Goal: Information Seeking & Learning: Compare options

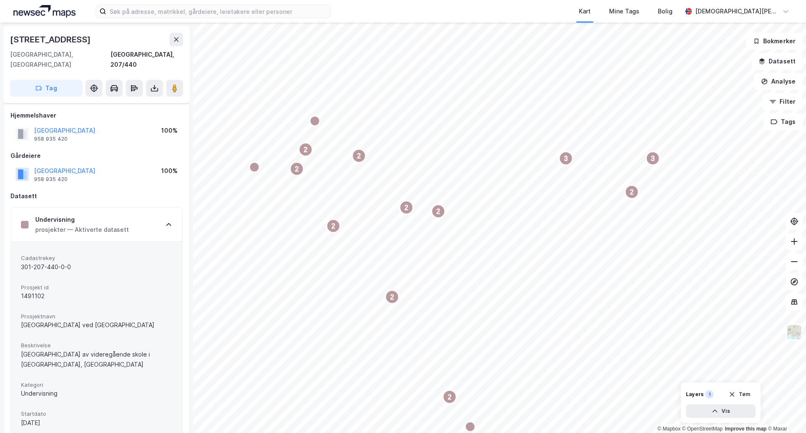
scroll to position [140, 0]
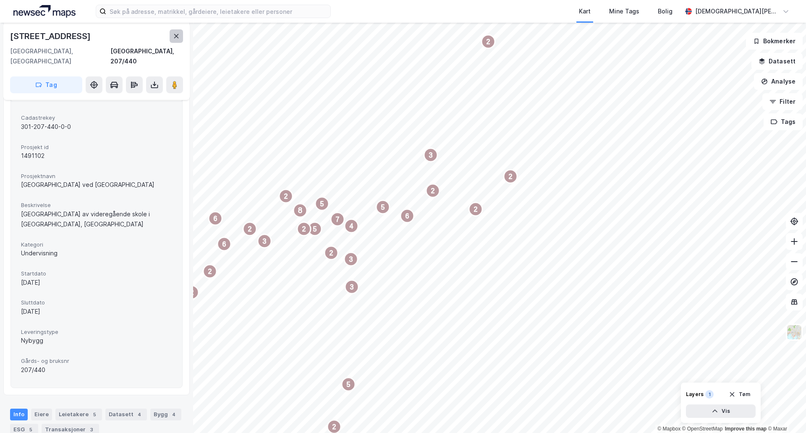
click at [171, 34] on button at bounding box center [176, 35] width 13 height 13
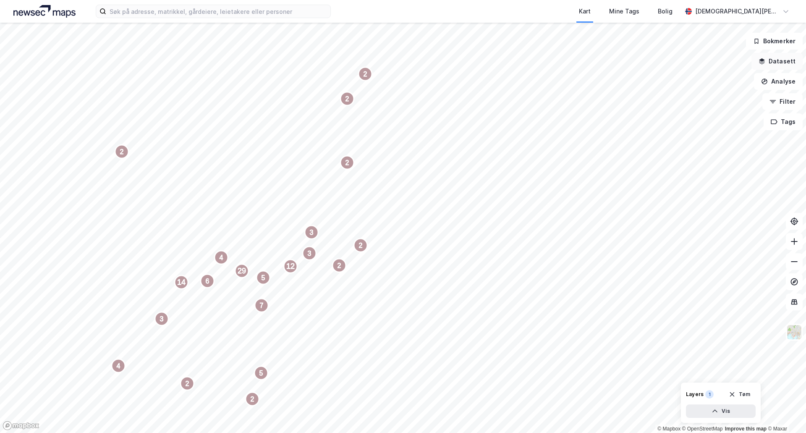
click at [781, 63] on button "Datasett" at bounding box center [777, 61] width 51 height 17
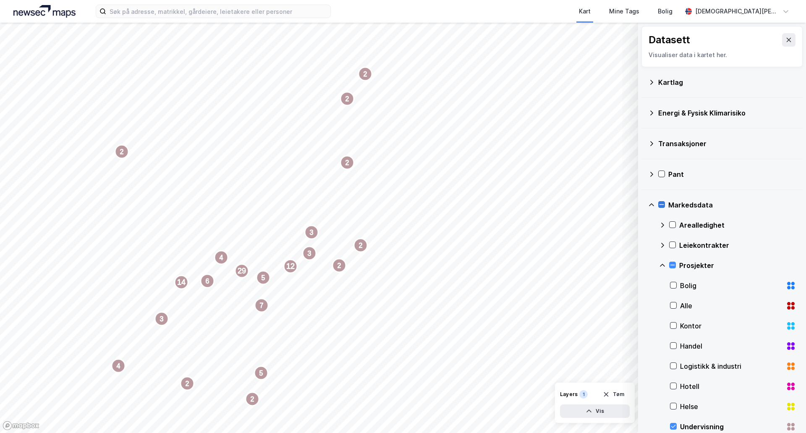
click at [663, 204] on icon at bounding box center [662, 205] width 6 height 6
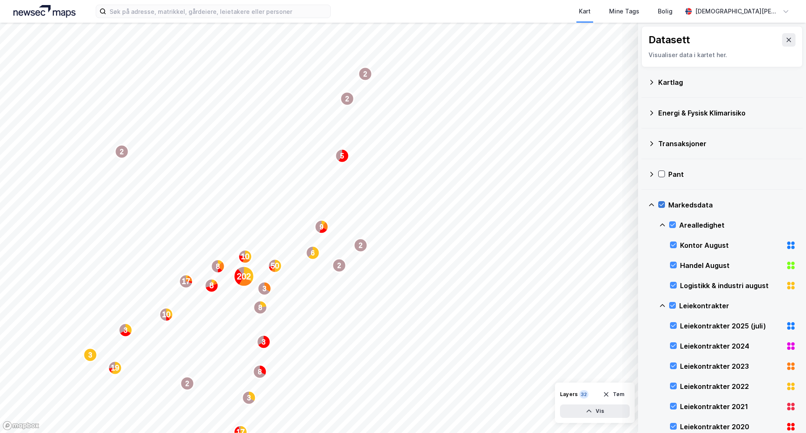
click at [663, 204] on icon at bounding box center [662, 204] width 5 height 3
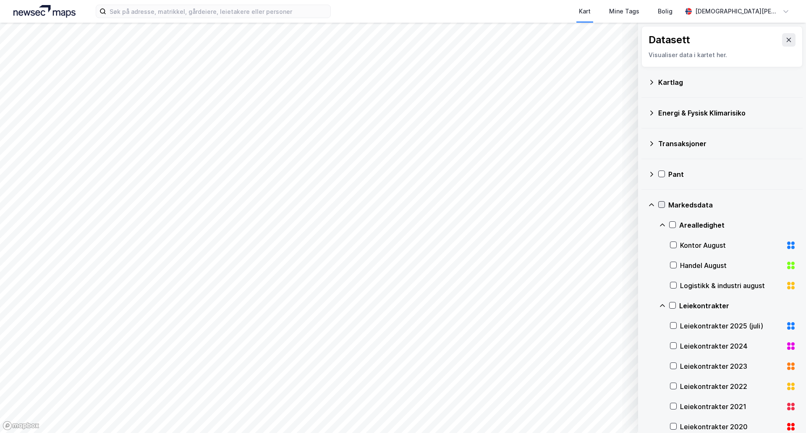
drag, startPoint x: 782, startPoint y: 43, endPoint x: 764, endPoint y: 55, distance: 21.5
click at [786, 42] on icon at bounding box center [789, 40] width 7 height 7
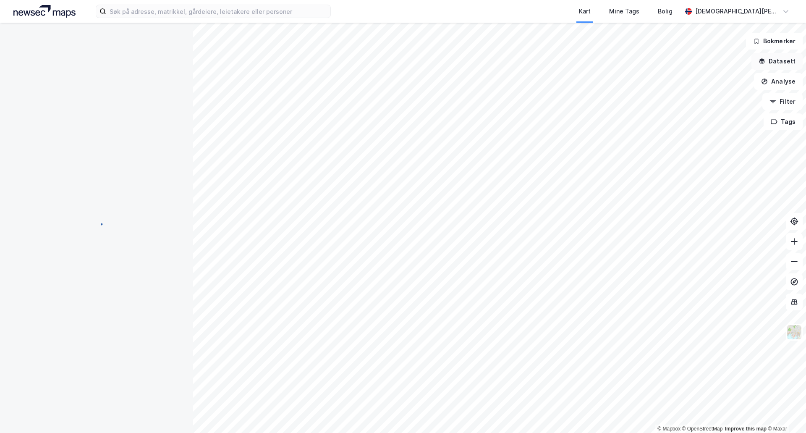
scroll to position [81, 0]
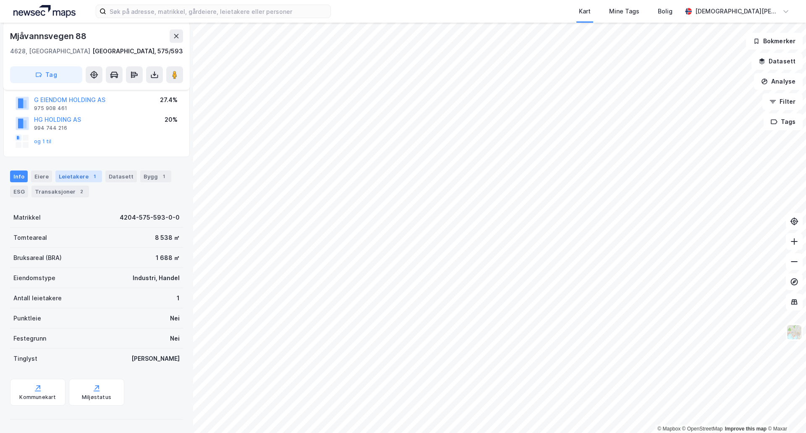
click at [84, 180] on div "Leietakere 1" at bounding box center [78, 176] width 47 height 12
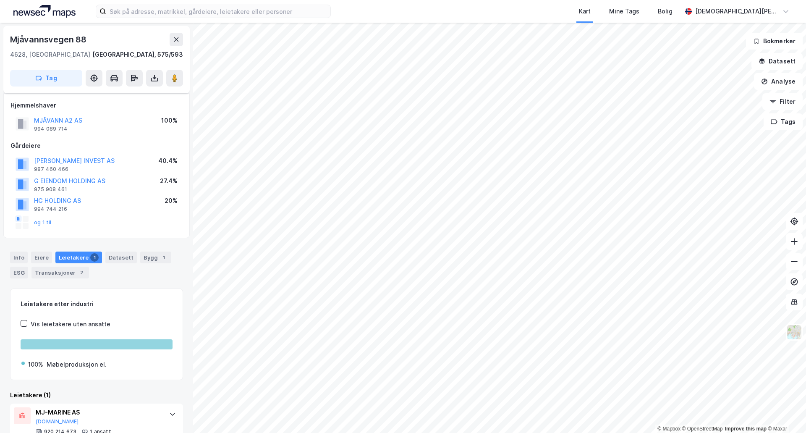
scroll to position [26, 0]
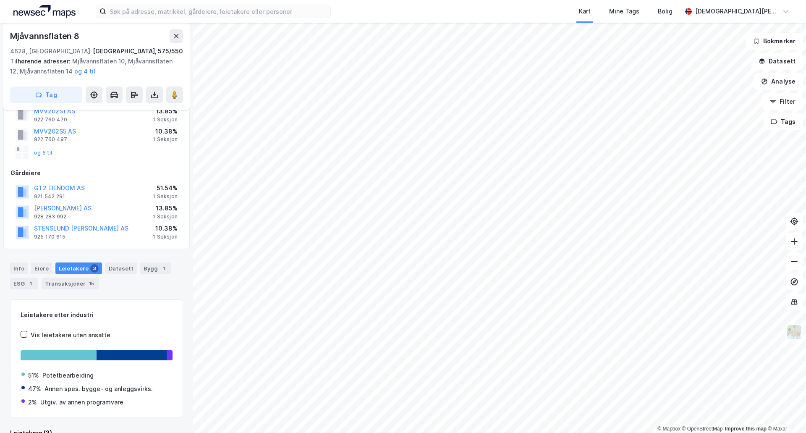
scroll to position [68, 0]
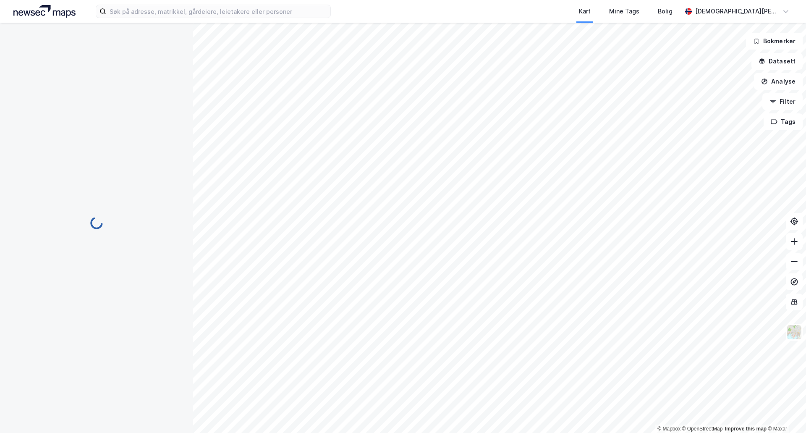
scroll to position [58, 0]
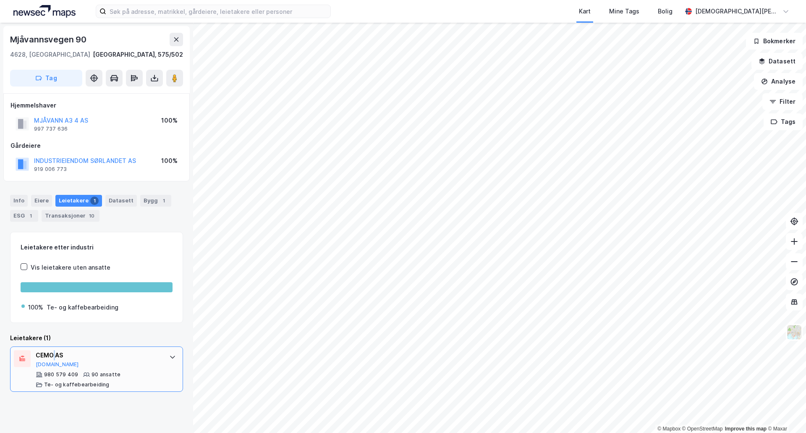
drag, startPoint x: 55, startPoint y: 354, endPoint x: 51, endPoint y: 360, distance: 6.6
click at [52, 360] on div "CEMO AS" at bounding box center [98, 355] width 125 height 10
click at [44, 366] on button "Proff.no" at bounding box center [57, 364] width 43 height 7
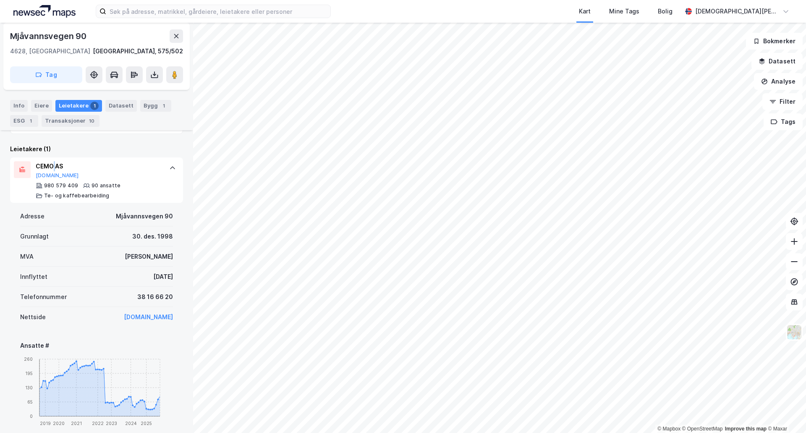
scroll to position [210, 0]
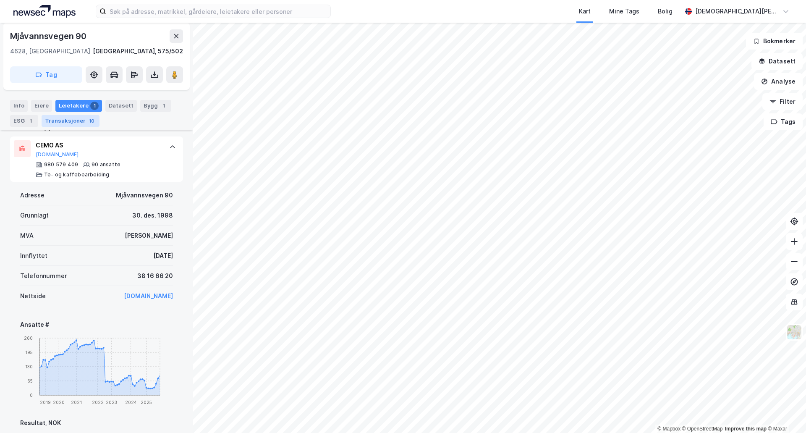
click at [61, 124] on div "Transaksjoner 10" at bounding box center [71, 121] width 58 height 12
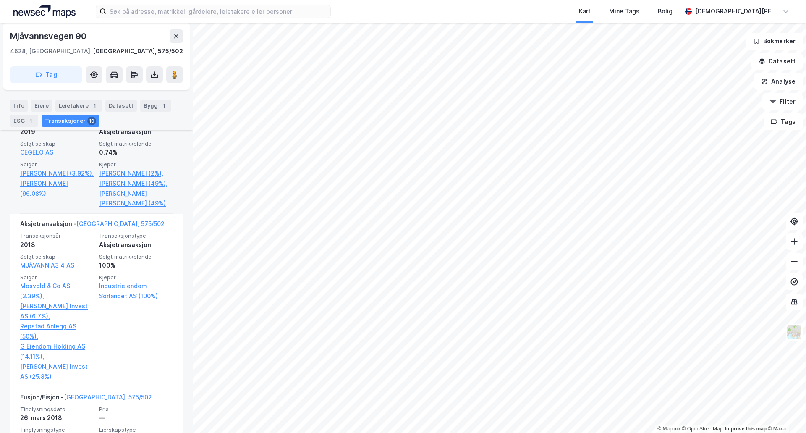
scroll to position [1025, 0]
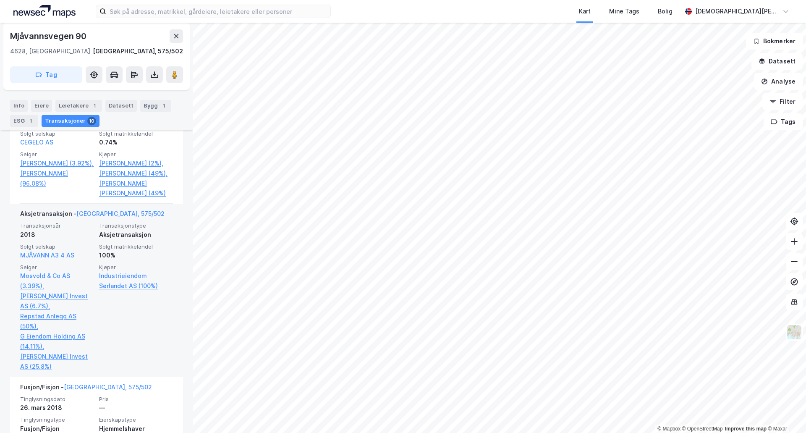
click at [118, 338] on div "Kjøper Industrieiendom Sørlandet AS (100%)" at bounding box center [136, 318] width 74 height 108
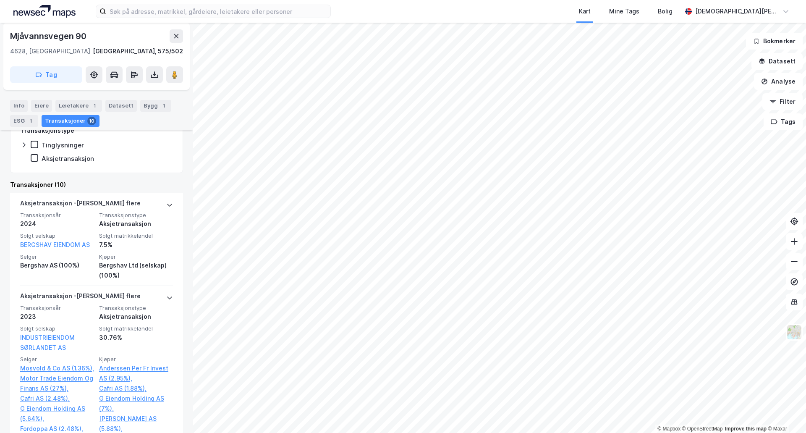
scroll to position [0, 0]
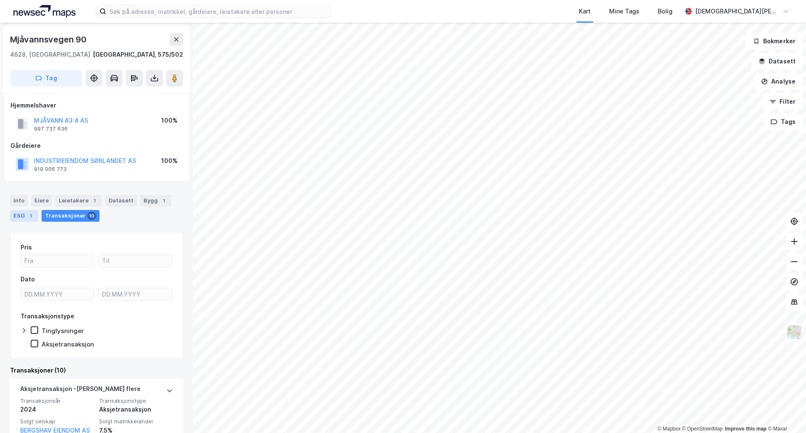
click at [24, 210] on div "ESG 1" at bounding box center [24, 216] width 28 height 12
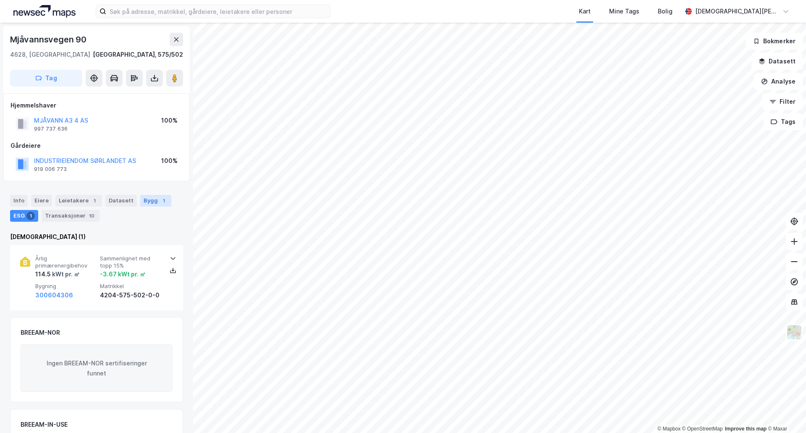
click at [152, 201] on div "Bygg 1" at bounding box center [155, 201] width 31 height 12
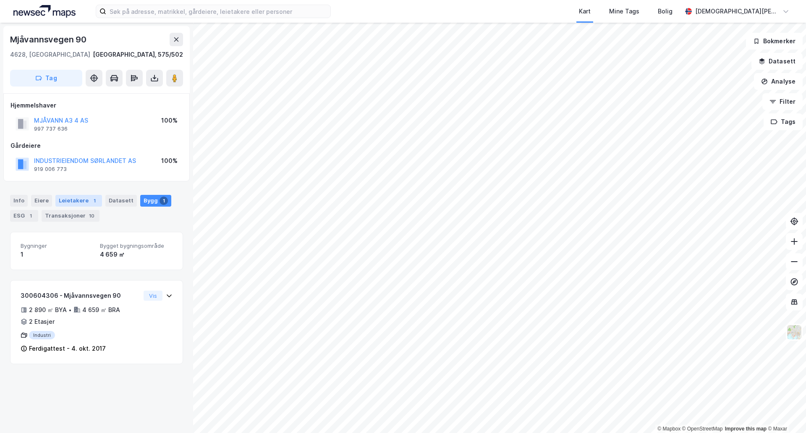
click at [85, 199] on div "Leietakere 1" at bounding box center [78, 201] width 47 height 12
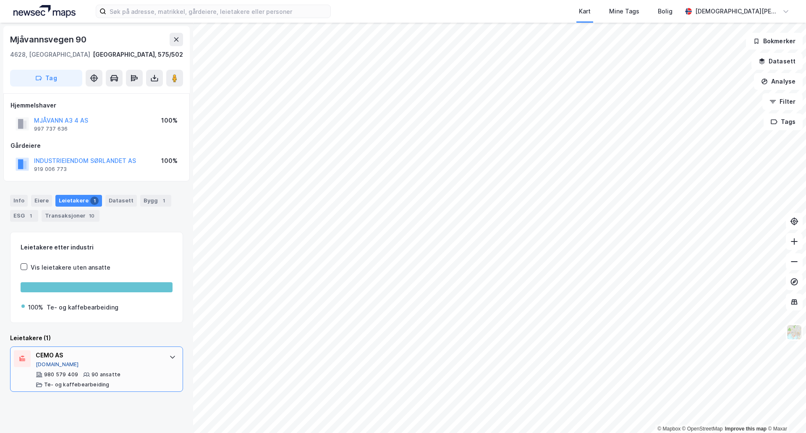
click at [50, 363] on button "Proff.no" at bounding box center [57, 364] width 43 height 7
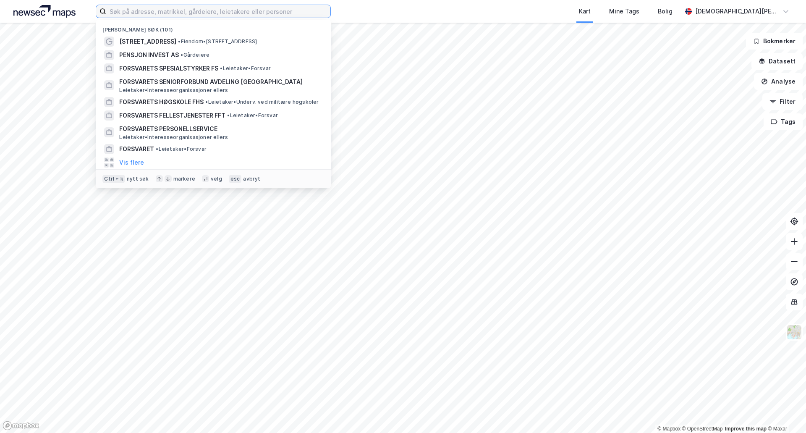
click at [181, 13] on input at bounding box center [218, 11] width 224 height 13
paste input "Solheimsgata 6"
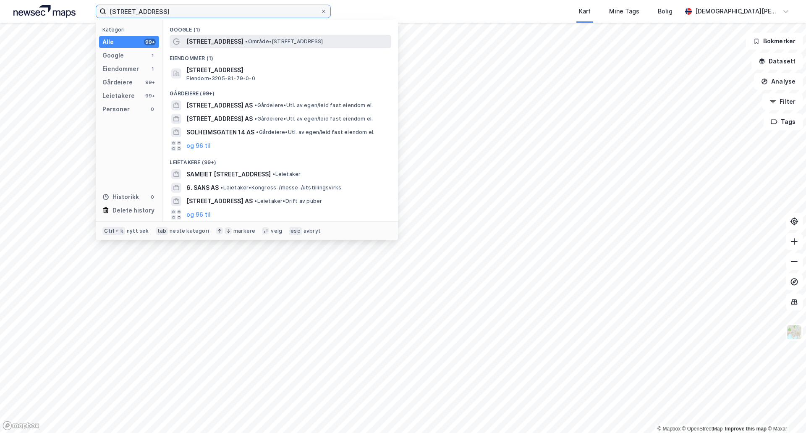
type input "Solheimsgata 6"
click at [223, 42] on span "Solheimsgata 6" at bounding box center [214, 42] width 57 height 10
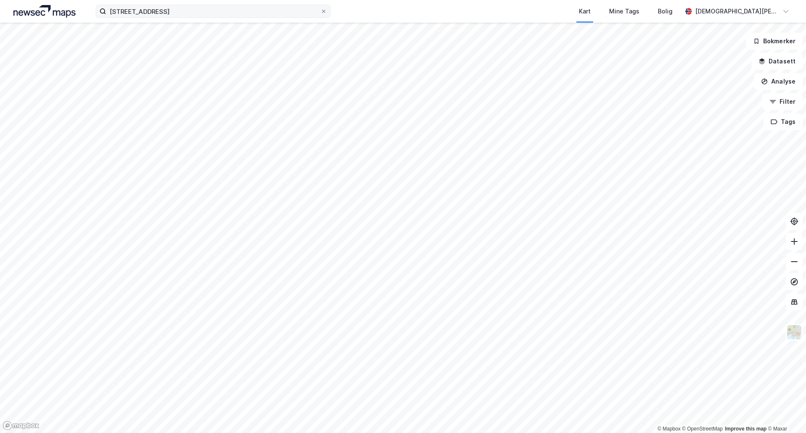
drag, startPoint x: 225, startPoint y: 20, endPoint x: 228, endPoint y: 11, distance: 9.2
click at [228, 11] on div "Solheimsgata 6 Kart Mine Tags Bolig Christian Westad" at bounding box center [403, 11] width 806 height 23
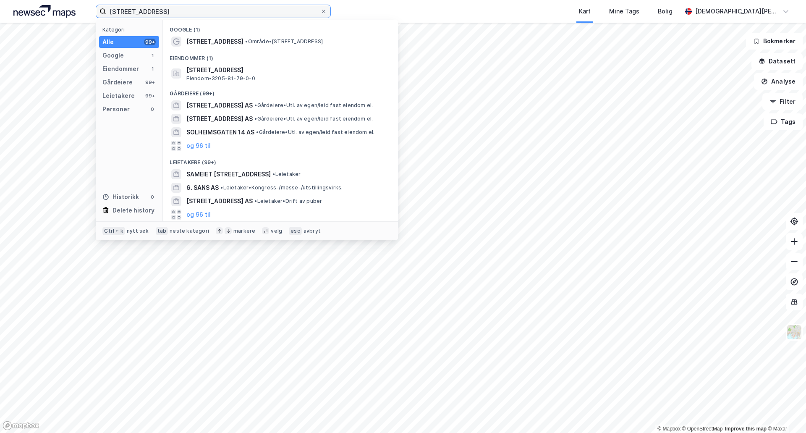
click at [228, 11] on input "Solheimsgata 6" at bounding box center [213, 11] width 214 height 13
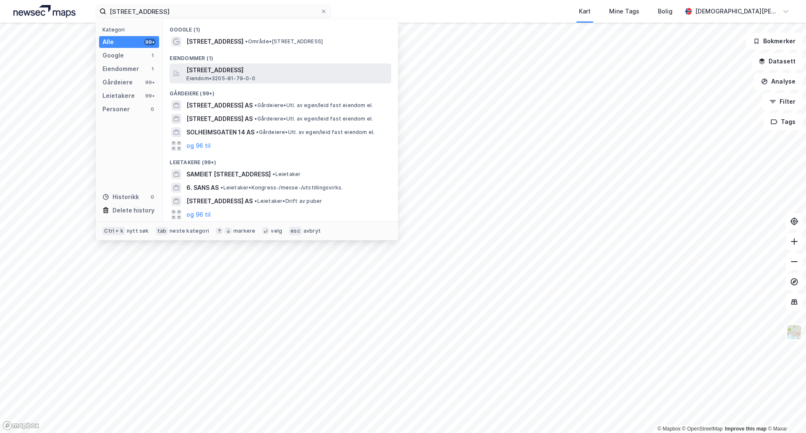
click at [221, 75] on span "Eiendom • 3205-81-79-0-0" at bounding box center [220, 78] width 68 height 7
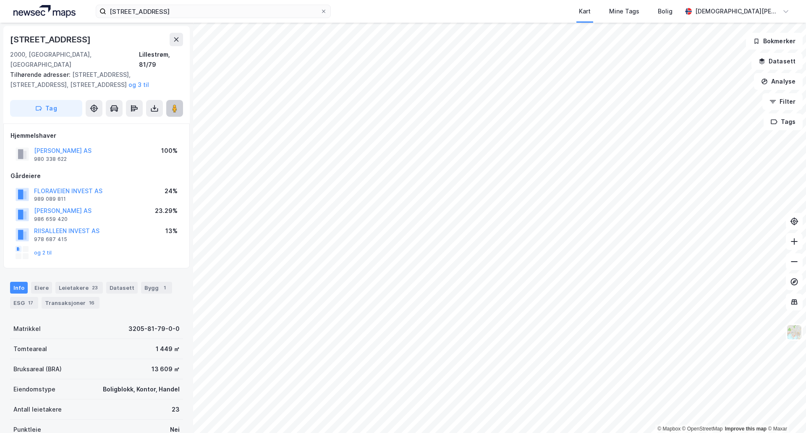
click at [177, 100] on button at bounding box center [174, 108] width 17 height 17
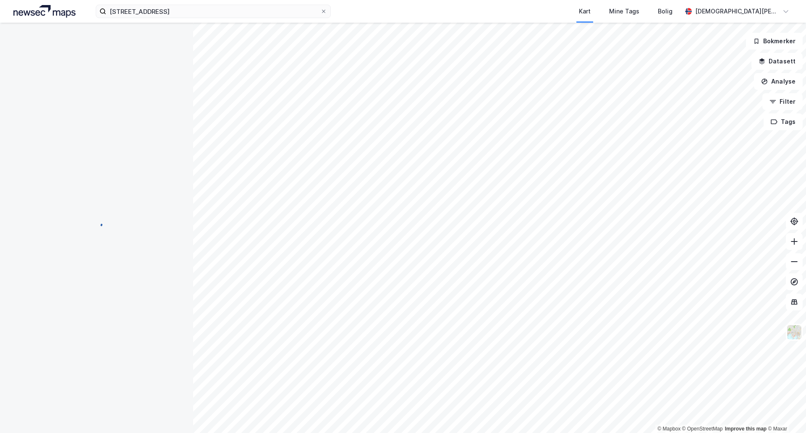
scroll to position [2, 0]
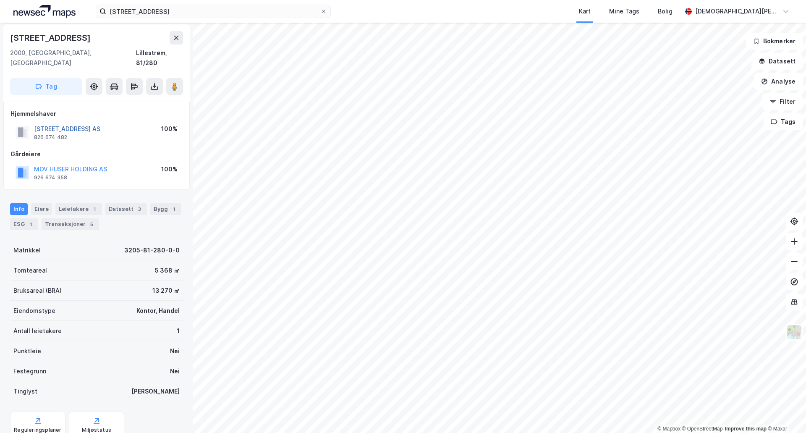
click at [0, 0] on button "SOLHEIMSGATA 21 AS" at bounding box center [0, 0] width 0 height 0
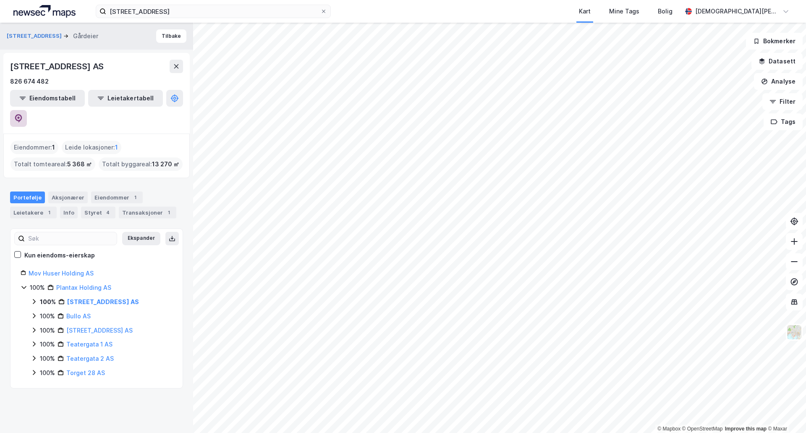
click at [27, 110] on button at bounding box center [18, 118] width 17 height 17
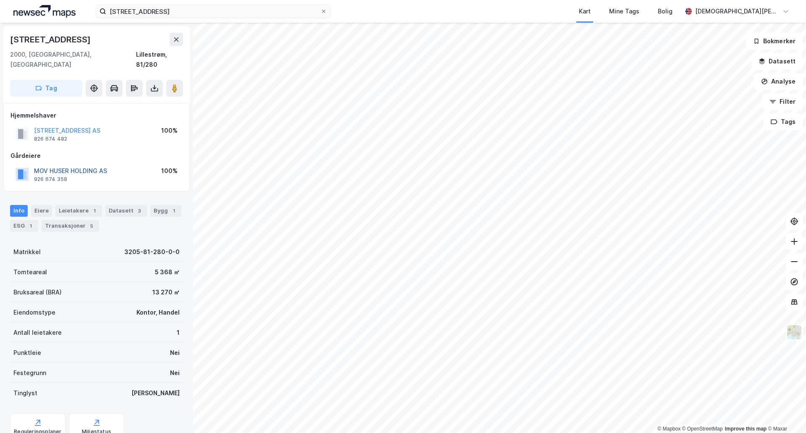
click at [0, 0] on button "MOV HUSER HOLDING AS" at bounding box center [0, 0] width 0 height 0
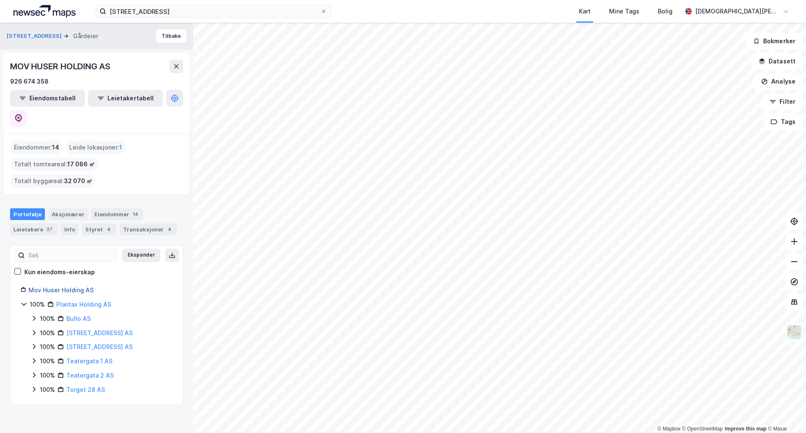
click at [76, 286] on link "Mov Huser Holding AS" at bounding box center [61, 289] width 65 height 7
click at [37, 315] on icon at bounding box center [34, 318] width 7 height 7
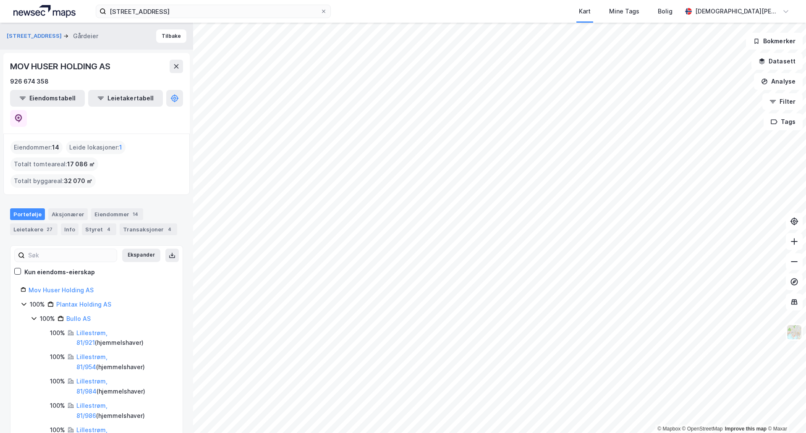
click at [34, 315] on icon at bounding box center [34, 318] width 7 height 7
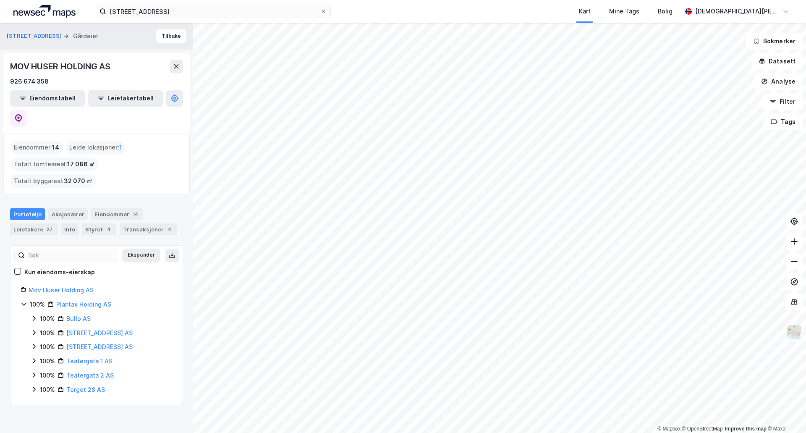
click at [32, 329] on icon at bounding box center [34, 332] width 7 height 7
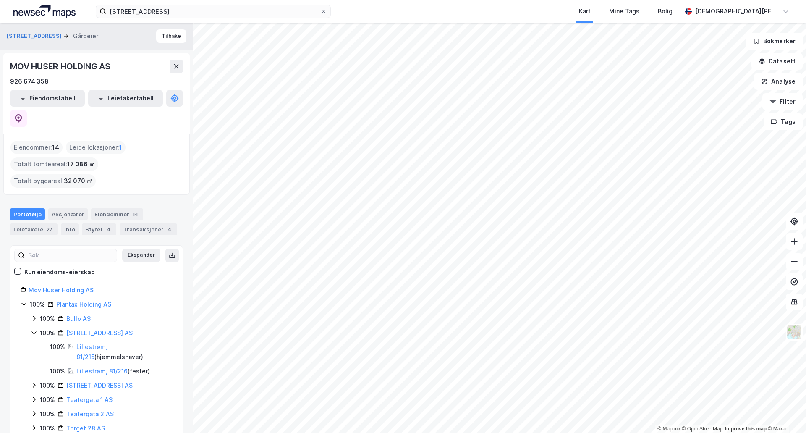
click at [32, 329] on icon at bounding box center [34, 332] width 7 height 7
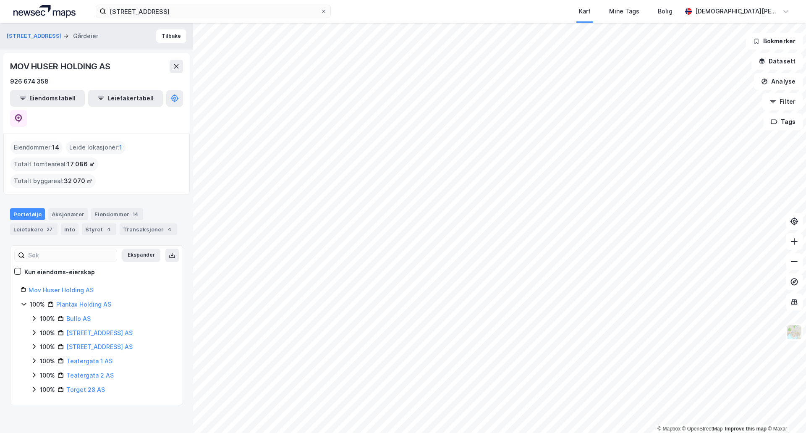
click at [31, 343] on icon at bounding box center [34, 346] width 7 height 7
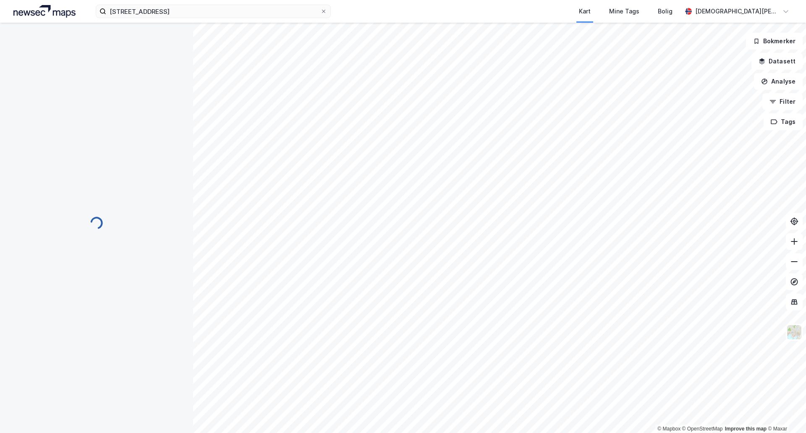
scroll to position [1, 0]
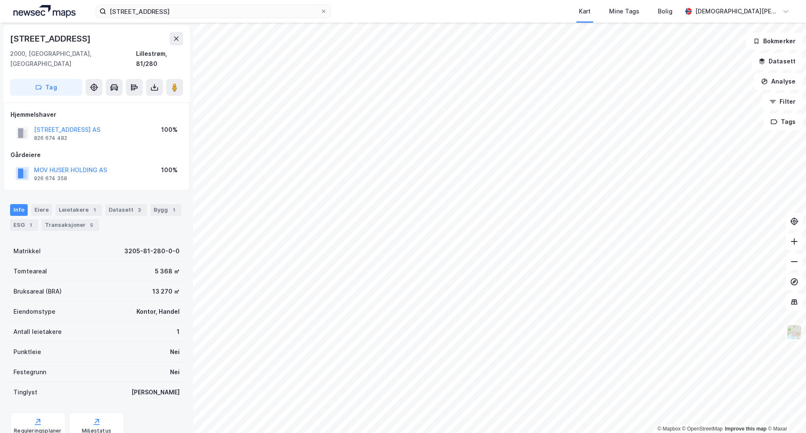
scroll to position [1, 0]
click at [177, 79] on button at bounding box center [174, 87] width 17 height 17
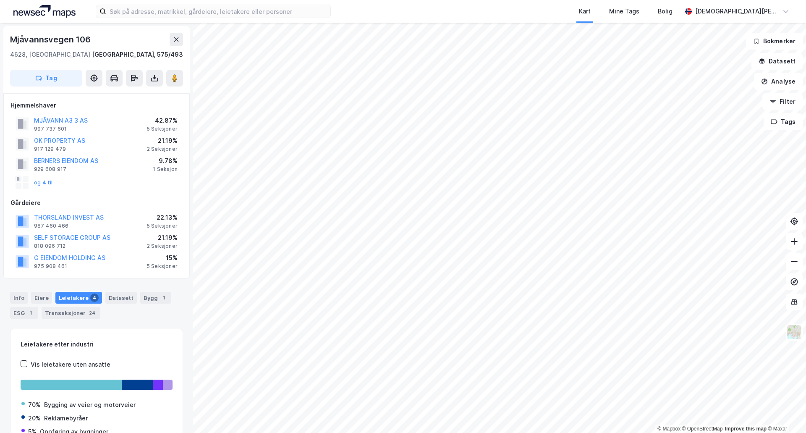
scroll to position [0, 0]
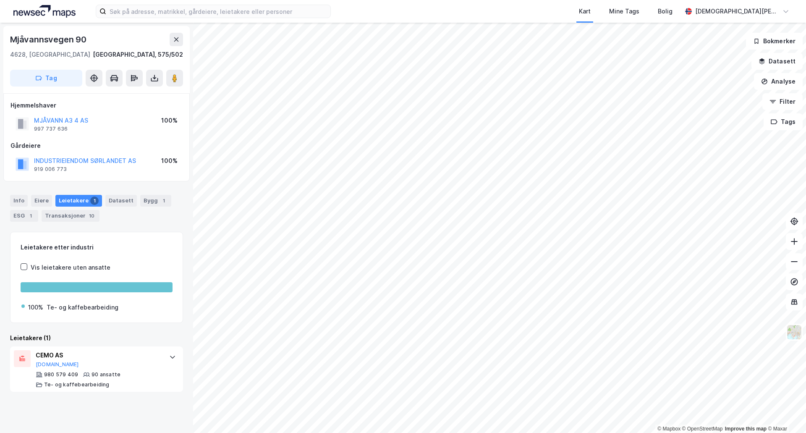
click at [27, 200] on div "Info Eiere Leietakere 1 Datasett Bygg 1 ESG 1 Transaksjoner 10" at bounding box center [96, 208] width 173 height 27
click at [21, 202] on div "Info" at bounding box center [19, 201] width 18 height 12
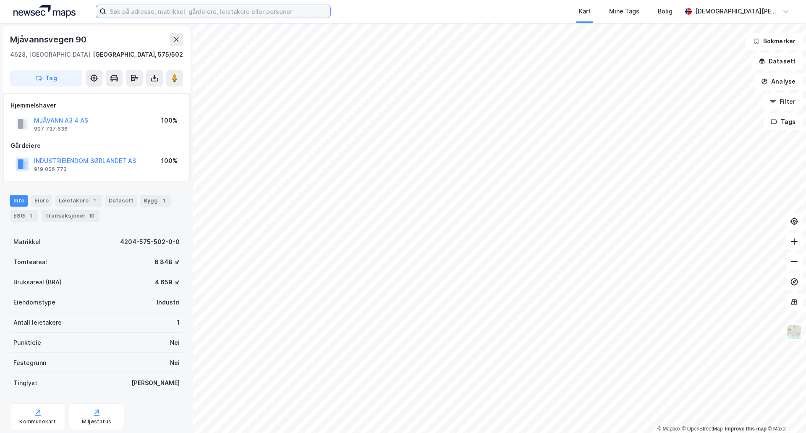
click at [162, 11] on input at bounding box center [218, 11] width 224 height 13
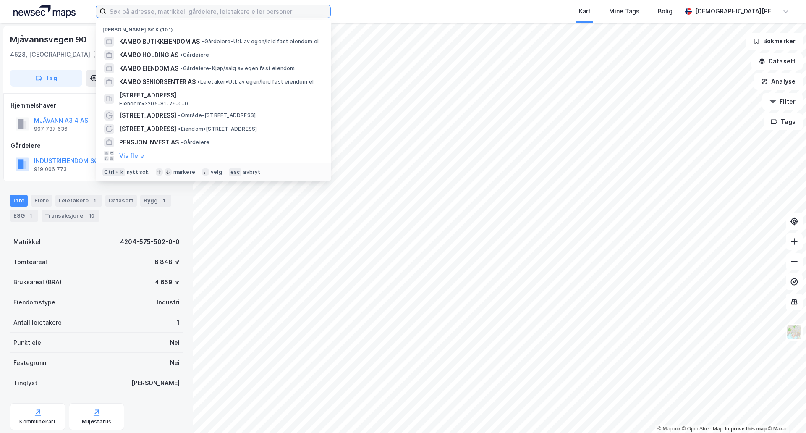
click at [162, 11] on input at bounding box center [218, 11] width 224 height 13
click at [136, 13] on input at bounding box center [218, 11] width 224 height 13
drag, startPoint x: 144, startPoint y: 223, endPoint x: 147, endPoint y: 211, distance: 12.0
click at [144, 222] on div "Info Eiere Leietakere 1 Datasett Bygg 1 ESG 1 Transaksjoner 10" at bounding box center [96, 205] width 193 height 40
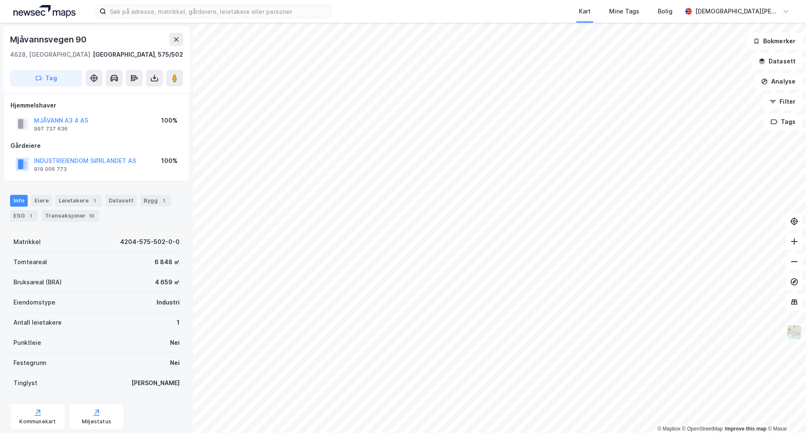
click at [147, 208] on div "Info Eiere Leietakere 1 Datasett Bygg 1 ESG 1 Transaksjoner 10" at bounding box center [96, 208] width 173 height 27
click at [149, 202] on div "Bygg 1" at bounding box center [155, 201] width 31 height 12
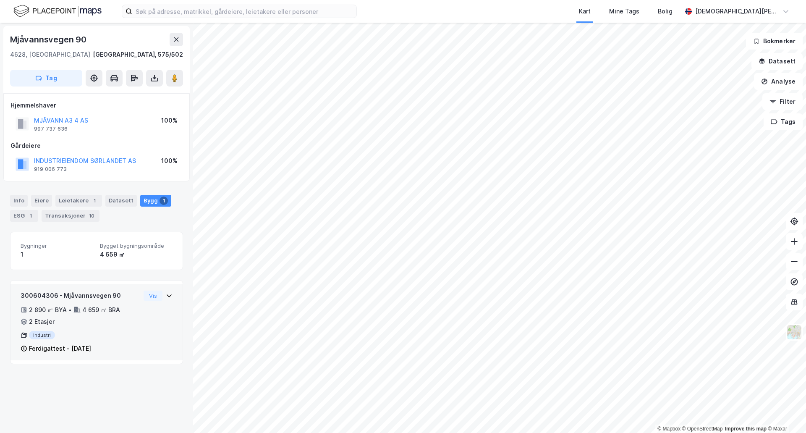
click at [166, 297] on icon at bounding box center [169, 295] width 7 height 7
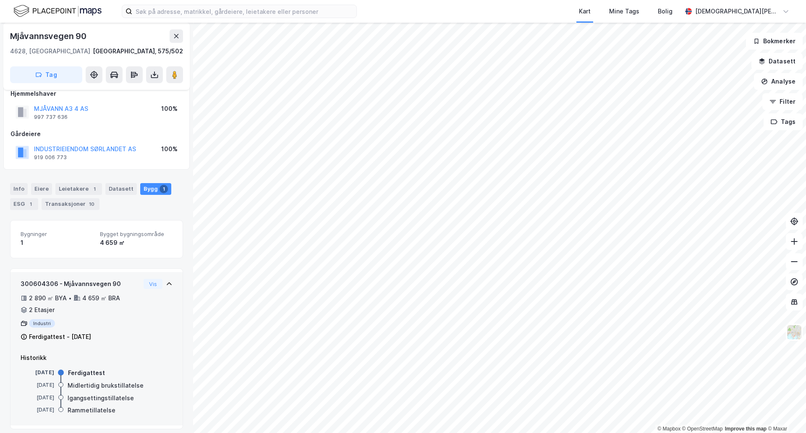
scroll to position [18, 0]
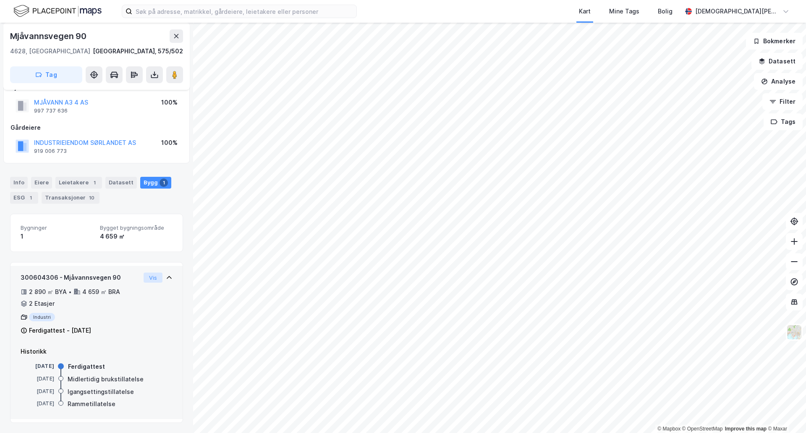
click at [146, 279] on button "Vis" at bounding box center [153, 278] width 19 height 10
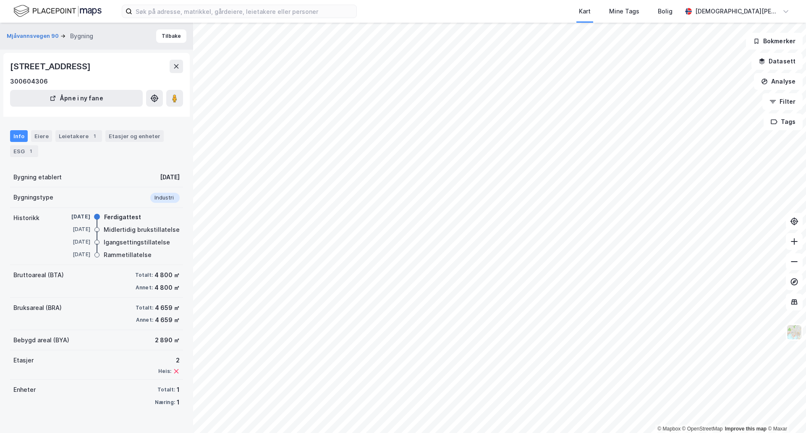
click at [79, 357] on div "Etasjer 2 Heis:" at bounding box center [96, 364] width 173 height 29
click at [164, 175] on div "28. juli 2017" at bounding box center [170, 177] width 20 height 10
click at [45, 133] on div "Eiere" at bounding box center [41, 136] width 21 height 12
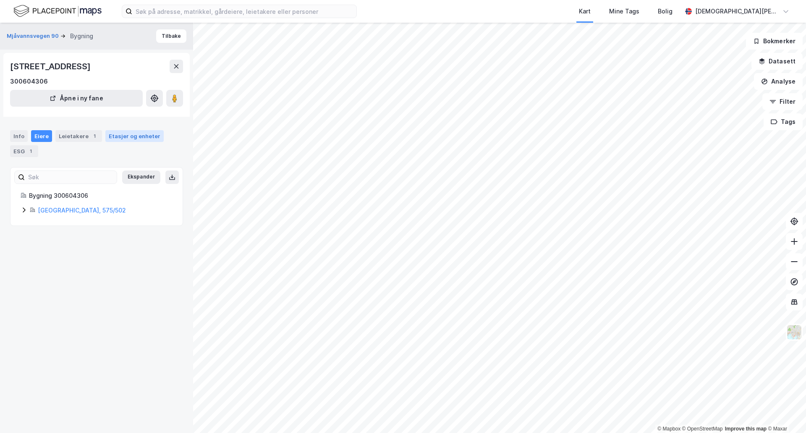
click at [113, 140] on div "Etasjer og enheter" at bounding box center [135, 136] width 52 height 8
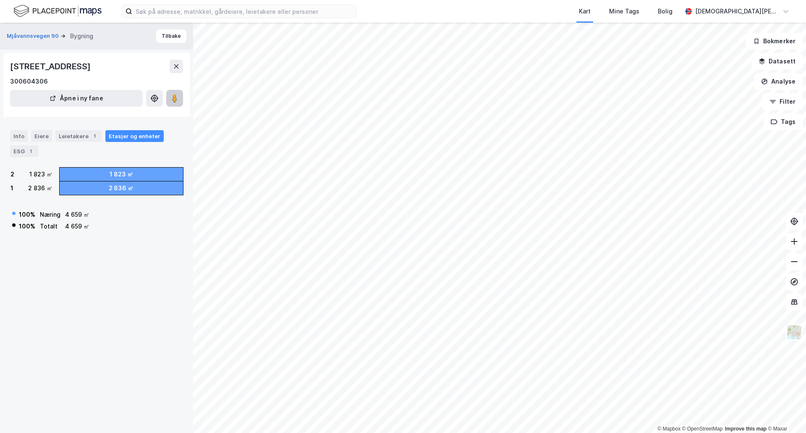
click at [179, 94] on button at bounding box center [174, 98] width 17 height 17
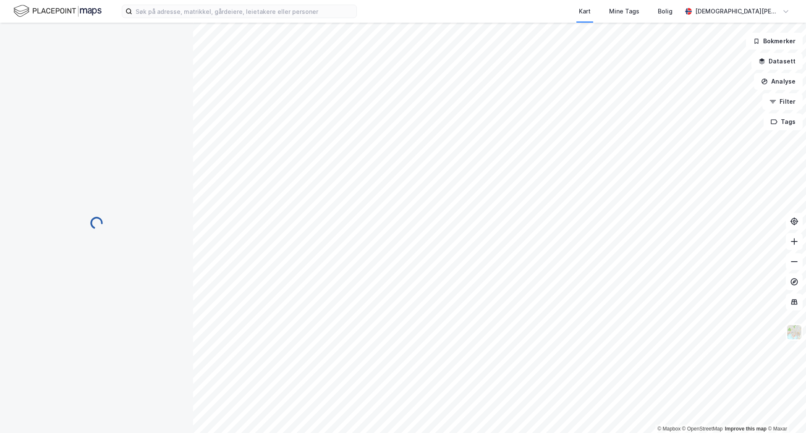
scroll to position [18, 0]
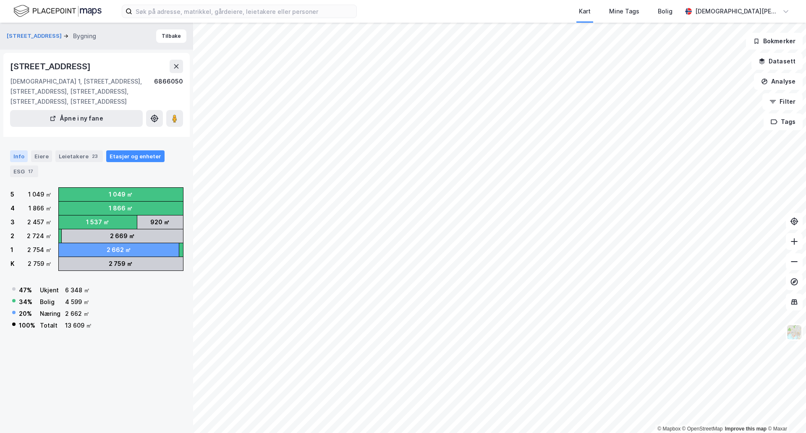
click at [14, 150] on div "Info" at bounding box center [19, 156] width 18 height 12
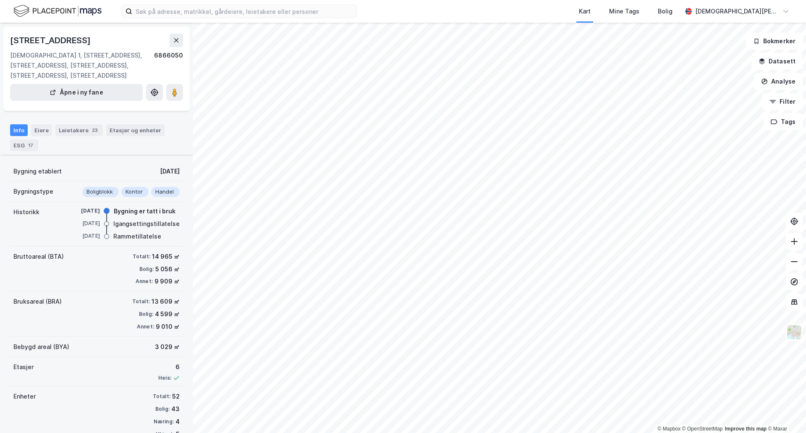
scroll to position [37, 0]
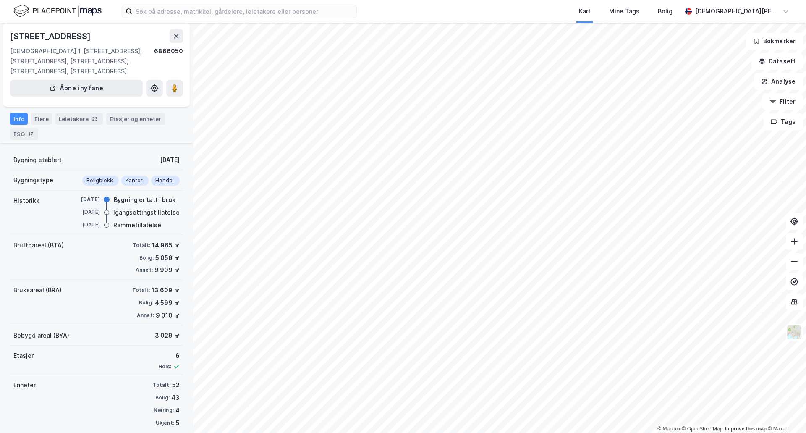
click at [96, 375] on div "Enheter Totalt: 52 Bolig: 43 Næring: 4 Ukjent: 5" at bounding box center [96, 404] width 173 height 58
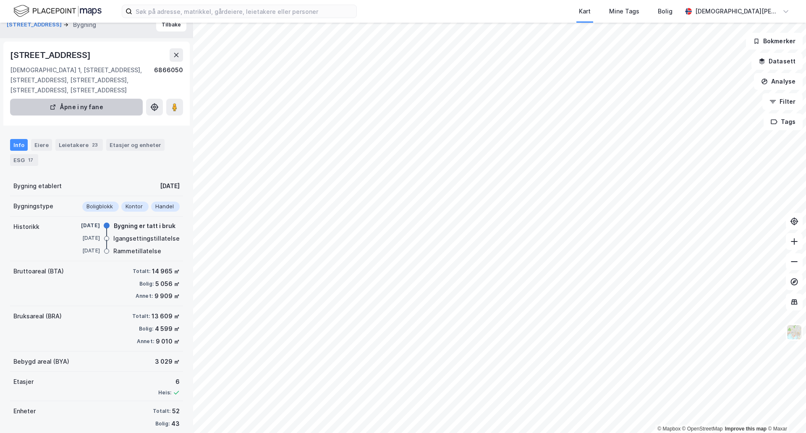
scroll to position [0, 0]
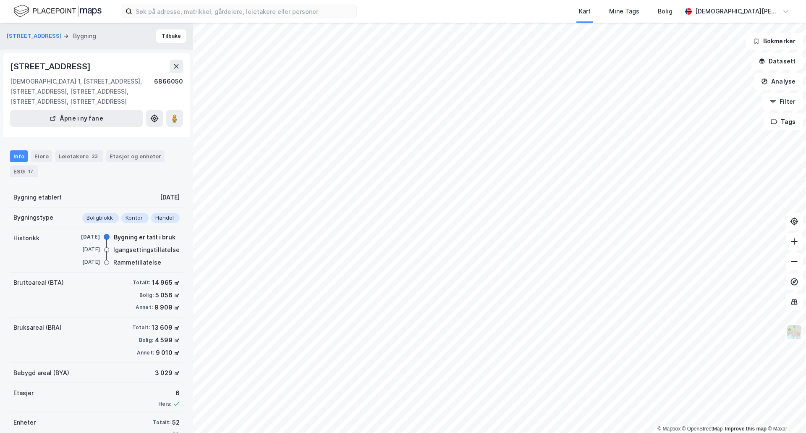
click at [22, 150] on div "Info" at bounding box center [19, 156] width 18 height 12
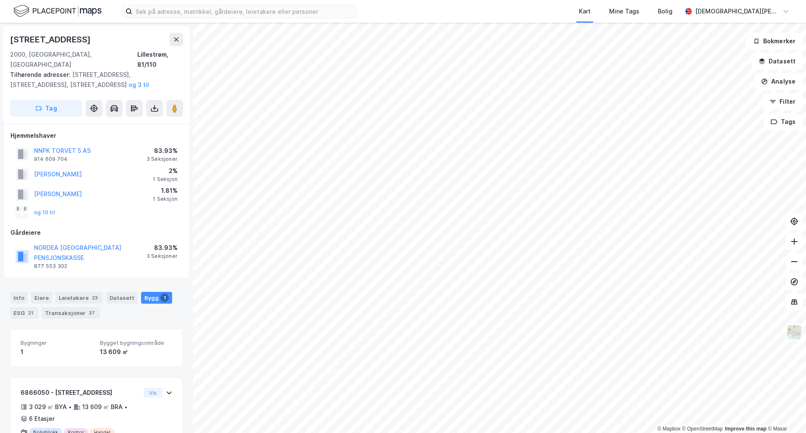
scroll to position [18, 0]
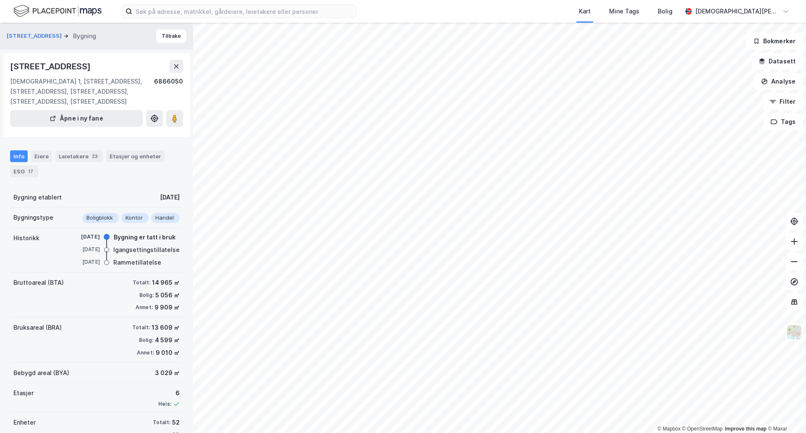
scroll to position [18, 0]
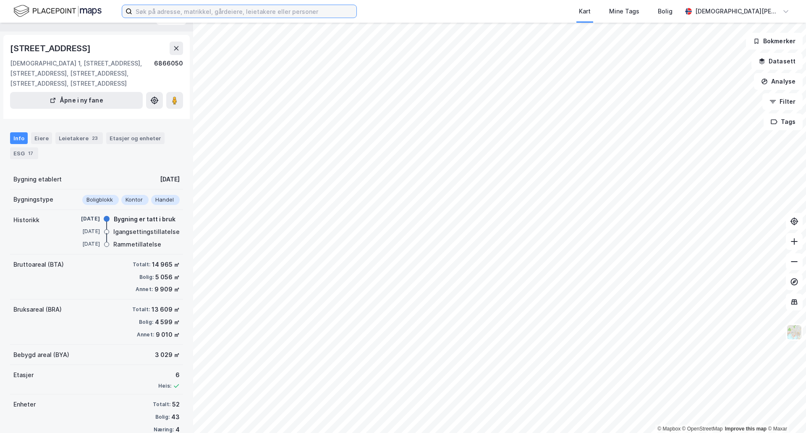
click at [213, 9] on input at bounding box center [244, 11] width 224 height 13
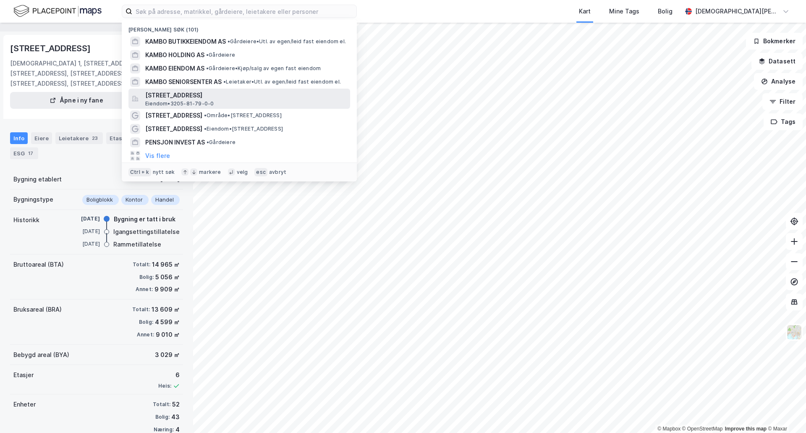
click at [224, 102] on div "Solheimsgata 6, 2000, LILLESTRØM, LILLESTRØM Eiendom • 3205-81-79-0-0" at bounding box center [246, 98] width 203 height 17
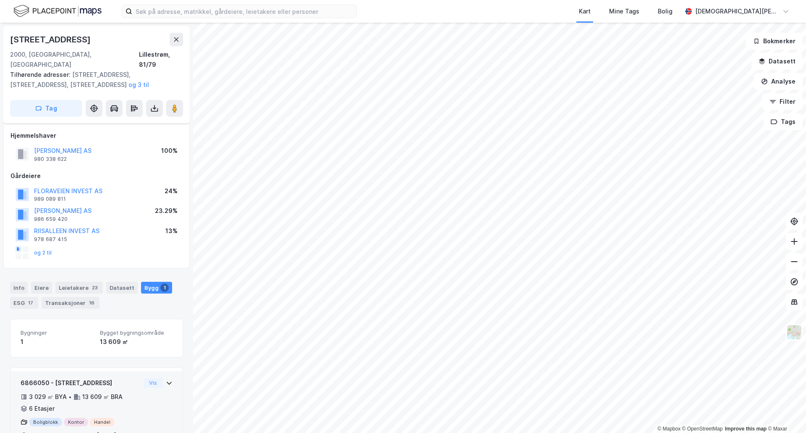
scroll to position [18, 0]
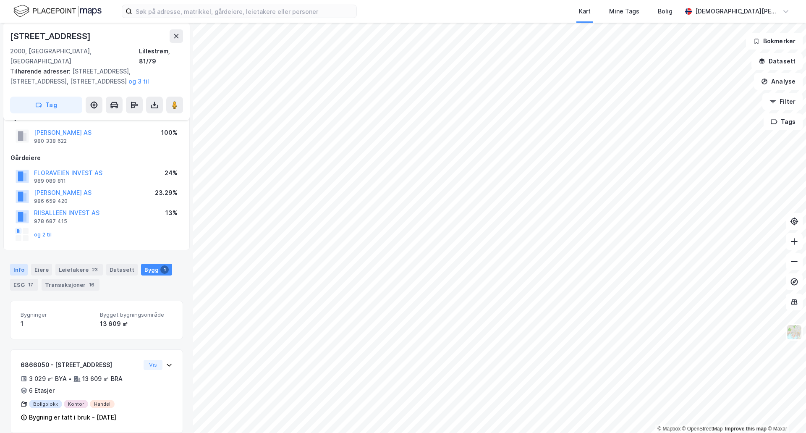
click at [16, 264] on div "Info" at bounding box center [19, 270] width 18 height 12
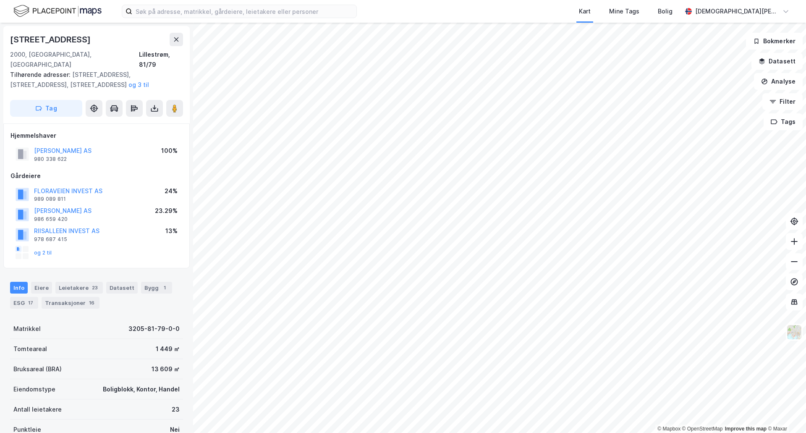
click at [92, 146] on div "TORVET ØST LILLESTRØM AS" at bounding box center [63, 151] width 58 height 10
click at [0, 0] on button "TORVET ØST LILLESTRØM AS" at bounding box center [0, 0] width 0 height 0
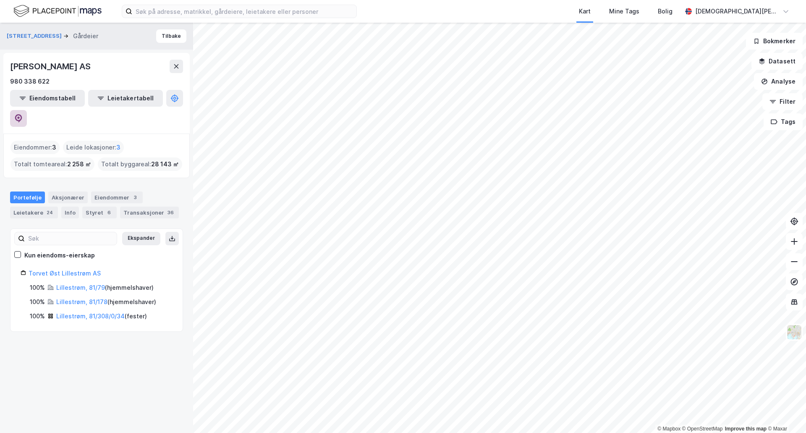
click at [22, 114] on icon at bounding box center [18, 118] width 7 height 8
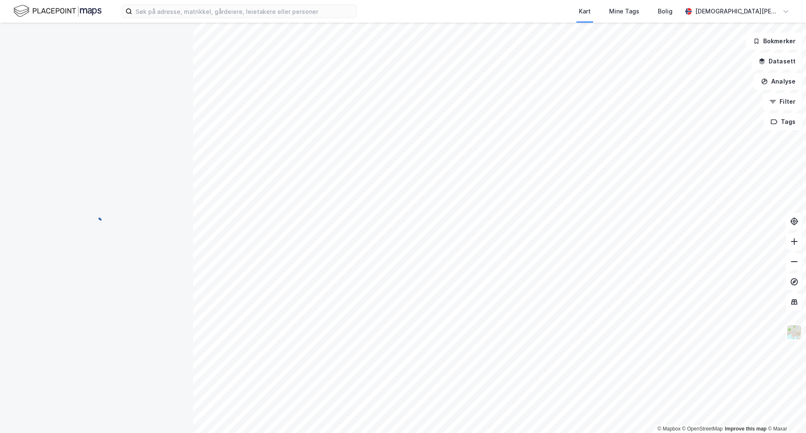
scroll to position [3, 0]
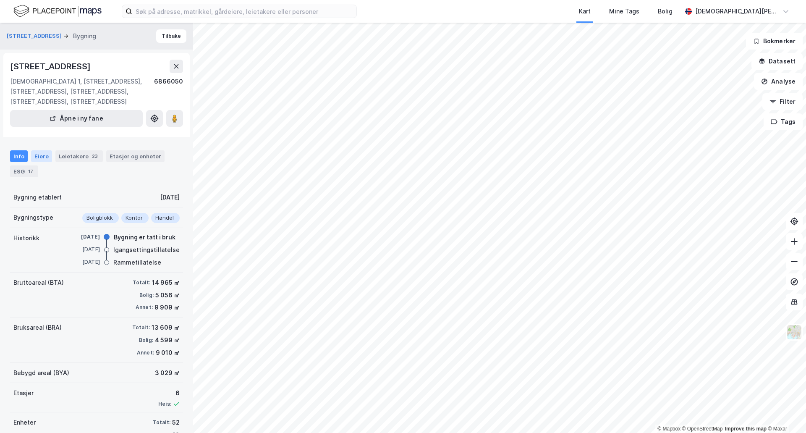
click at [44, 150] on div "Eiere" at bounding box center [41, 156] width 21 height 12
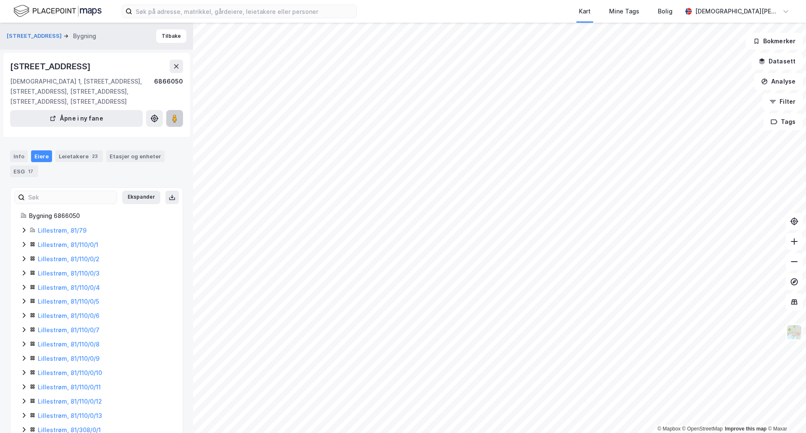
click at [180, 113] on button at bounding box center [174, 118] width 17 height 17
click at [19, 150] on div "Info" at bounding box center [19, 156] width 18 height 12
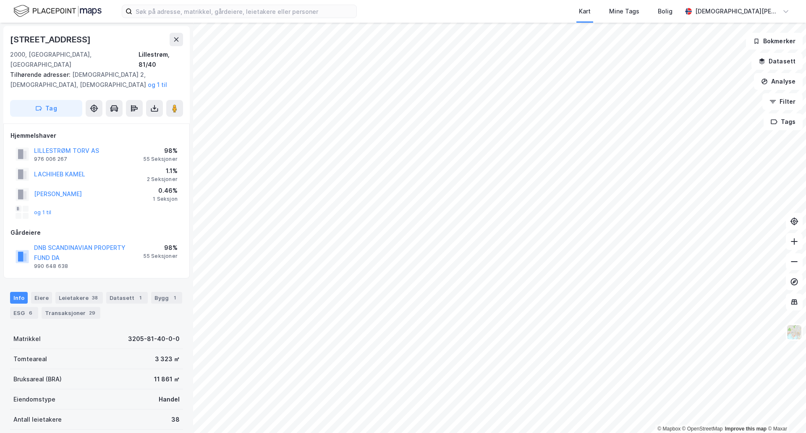
scroll to position [8, 0]
click at [0, 0] on button "NNPK TORVET 5 AS" at bounding box center [0, 0] width 0 height 0
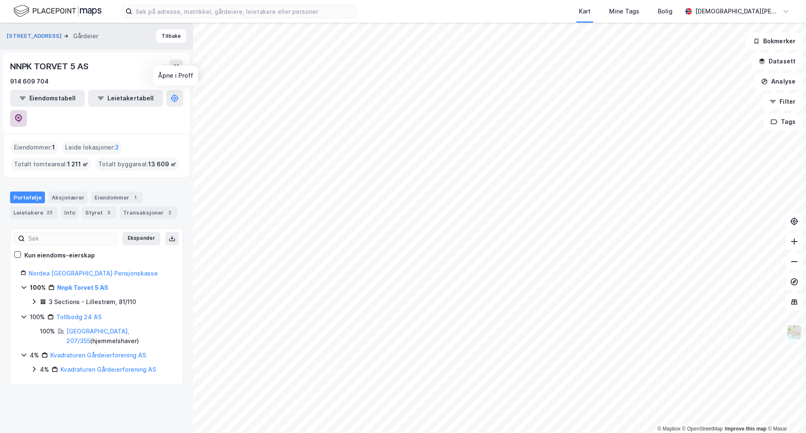
click at [23, 114] on icon at bounding box center [18, 118] width 8 height 8
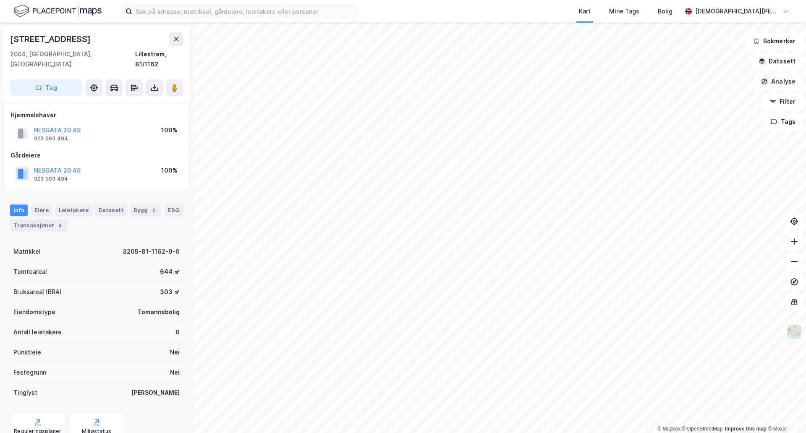
scroll to position [0, 0]
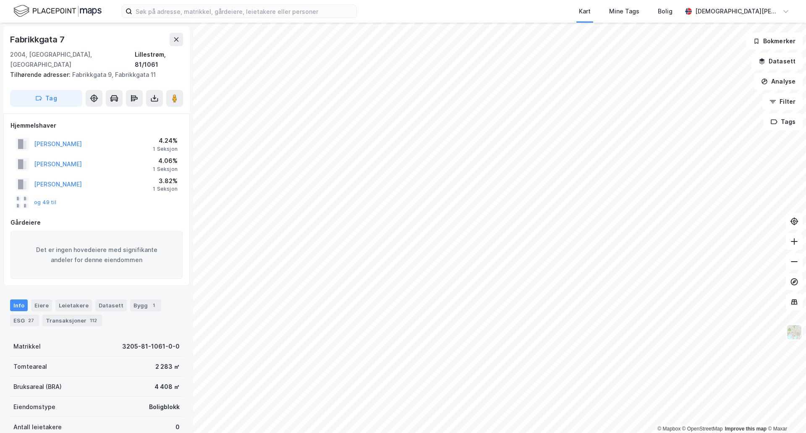
click at [124, 196] on div "og 49 til" at bounding box center [96, 202] width 172 height 17
click at [52, 16] on img at bounding box center [57, 11] width 88 height 15
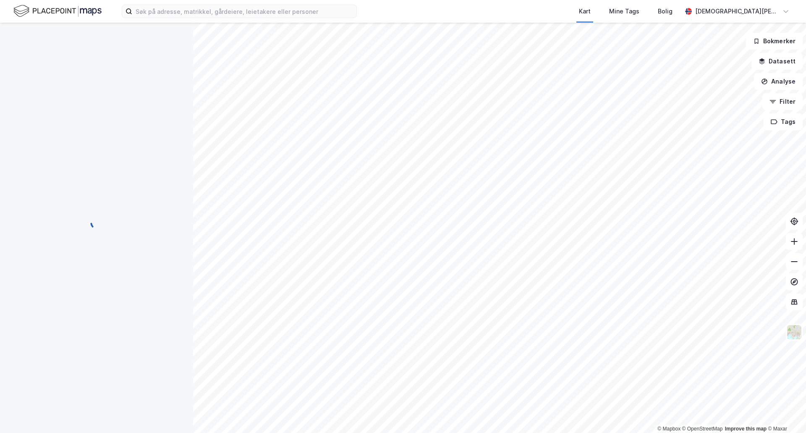
scroll to position [4, 0]
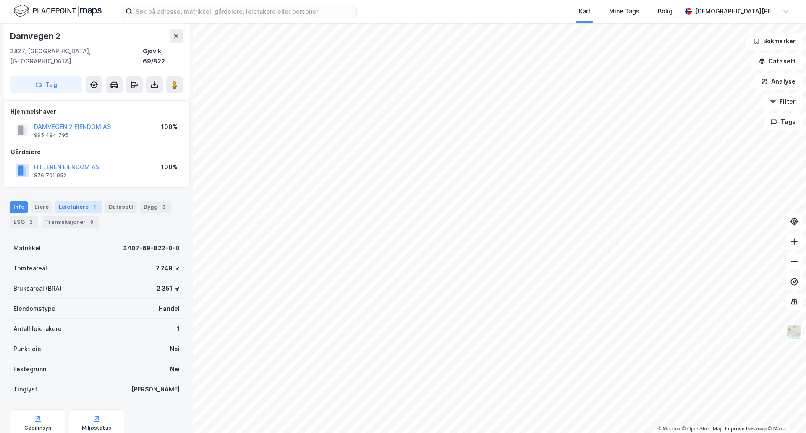
click at [73, 201] on div "Leietakere 1" at bounding box center [78, 207] width 47 height 12
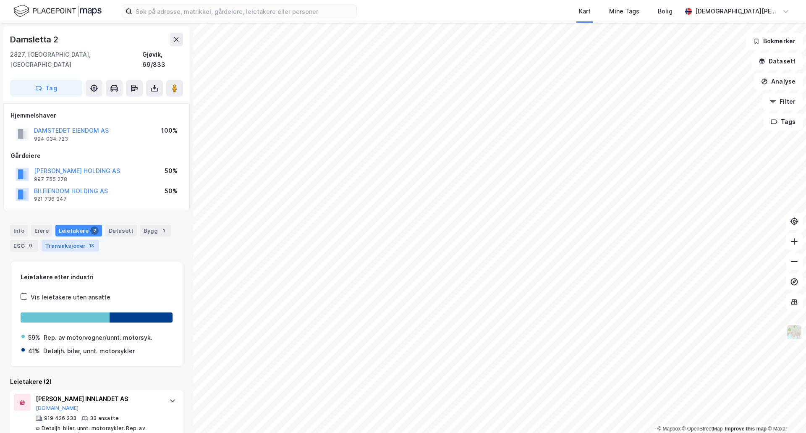
click at [76, 240] on div "Transaksjoner 18" at bounding box center [71, 246] width 58 height 12
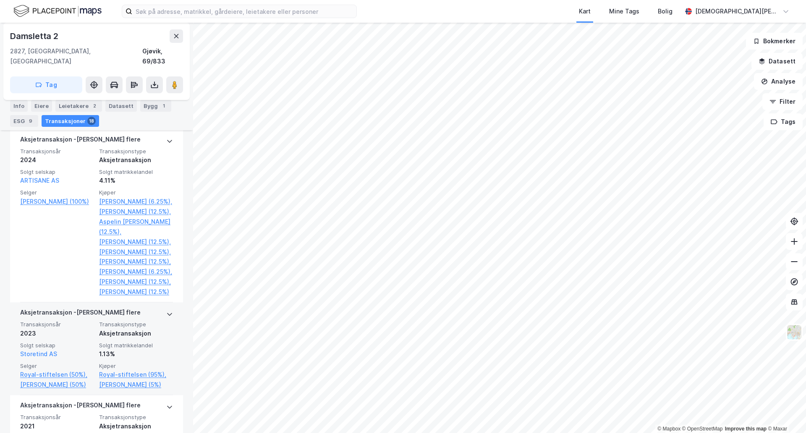
scroll to position [280, 0]
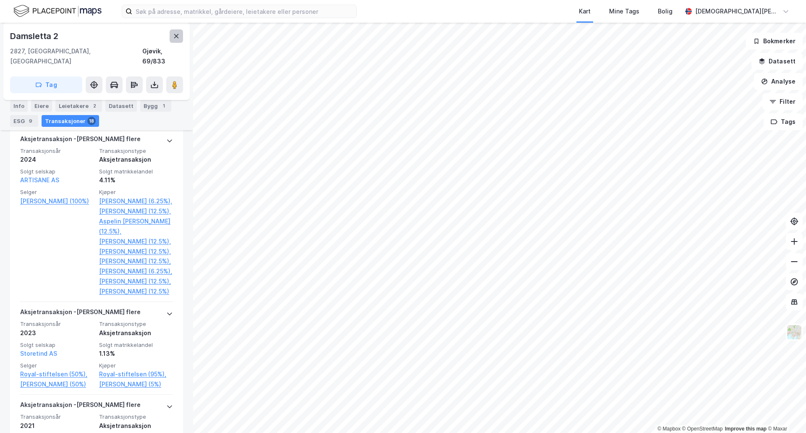
click at [181, 37] on button at bounding box center [176, 35] width 13 height 13
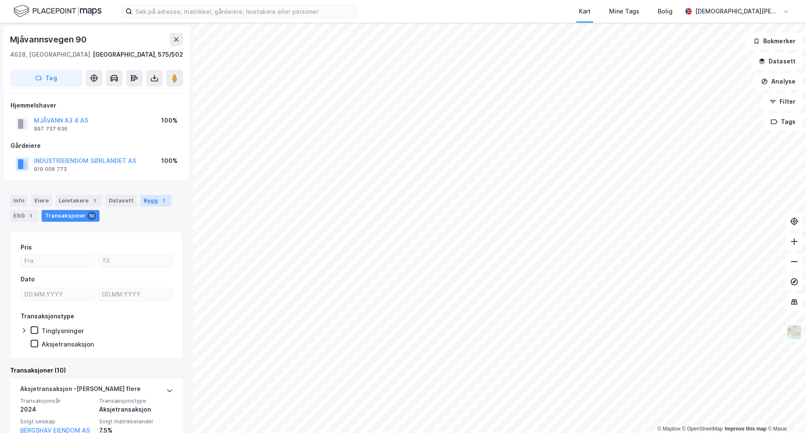
click at [147, 197] on div "Bygg 1" at bounding box center [155, 201] width 31 height 12
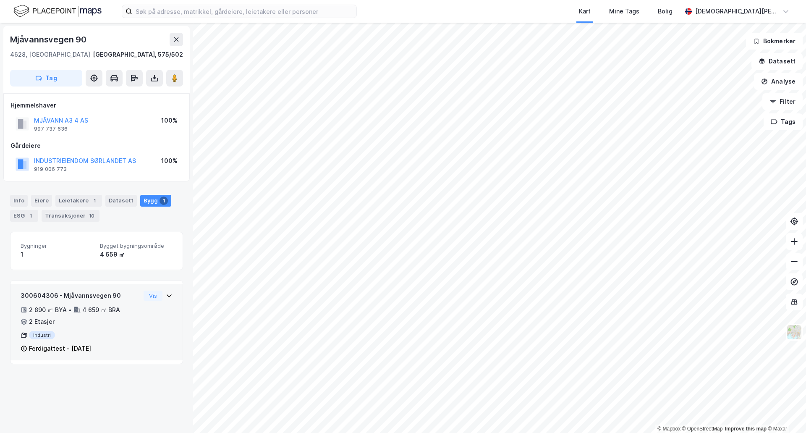
click at [131, 323] on div "2 890 ㎡ BYA • 4 659 ㎡ BRA • 2 Etasjer" at bounding box center [81, 316] width 120 height 22
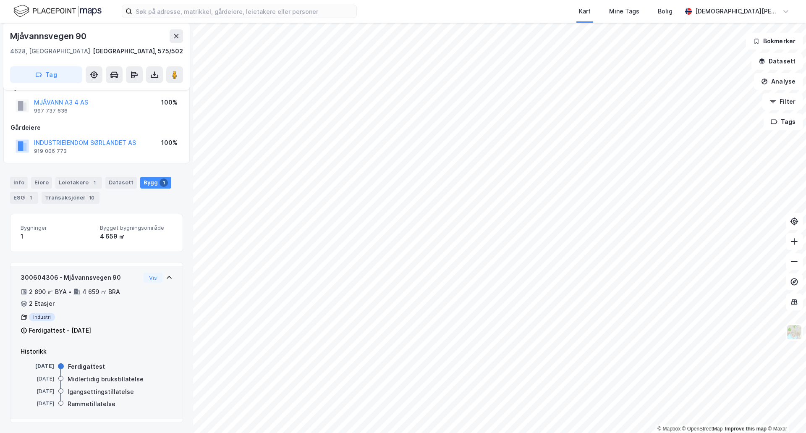
click at [32, 316] on div "Industri" at bounding box center [81, 317] width 120 height 8
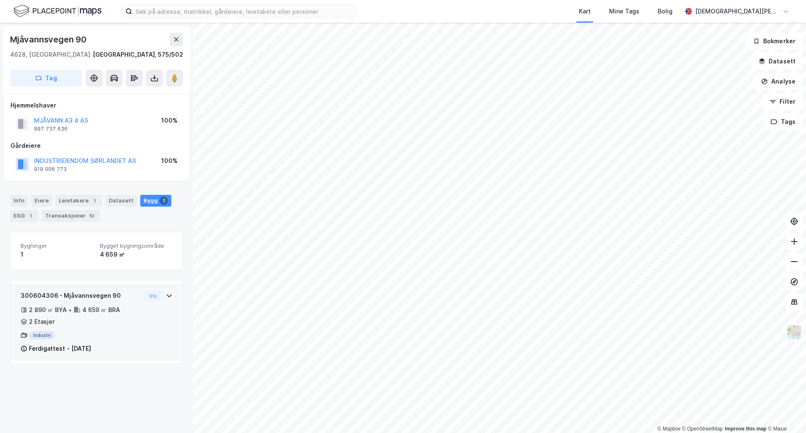
click at [132, 294] on div "300604306 - Mjåvannsvegen 90" at bounding box center [81, 296] width 120 height 10
click at [144, 295] on button "Vis" at bounding box center [153, 296] width 19 height 10
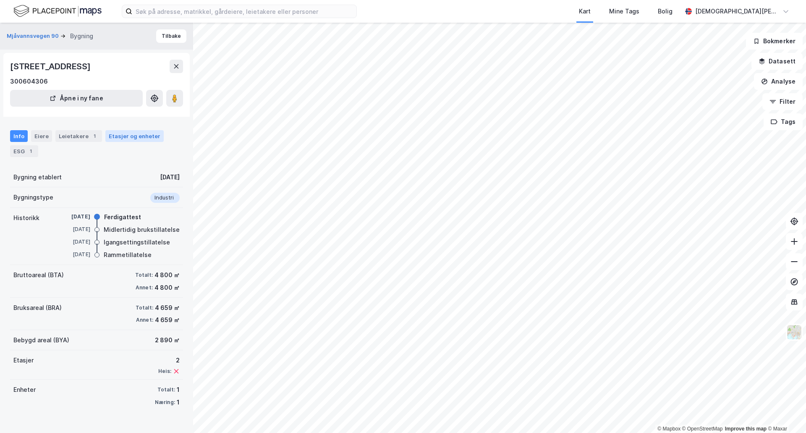
click at [122, 134] on div "Etasjer og enheter" at bounding box center [135, 136] width 52 height 8
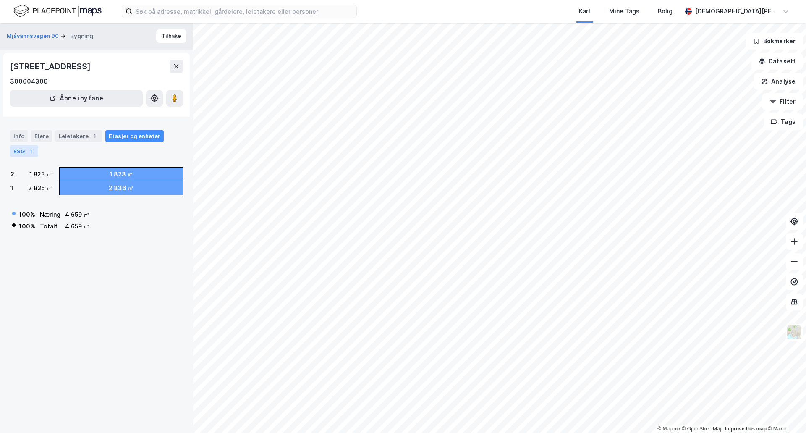
click at [18, 154] on div "ESG 1" at bounding box center [24, 151] width 28 height 12
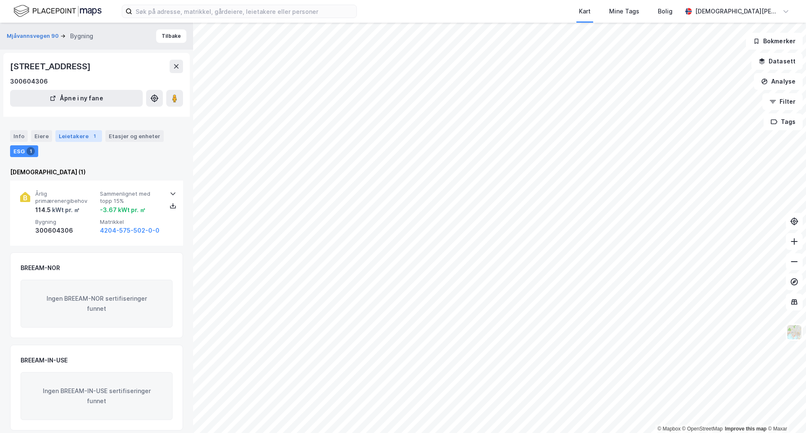
click at [57, 139] on div "Leietakere 1" at bounding box center [78, 136] width 47 height 12
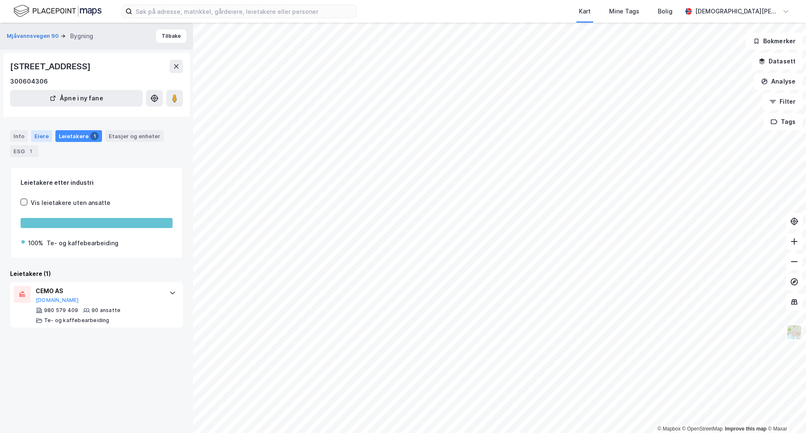
click at [41, 139] on div "Eiere" at bounding box center [41, 136] width 21 height 12
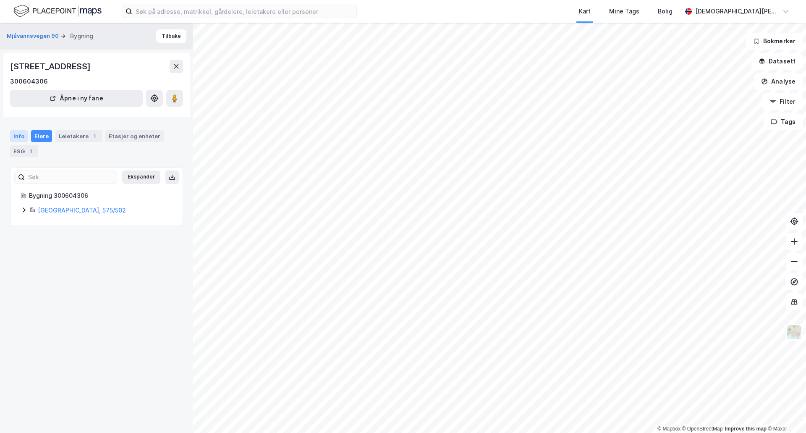
click at [20, 140] on div "Info" at bounding box center [19, 136] width 18 height 12
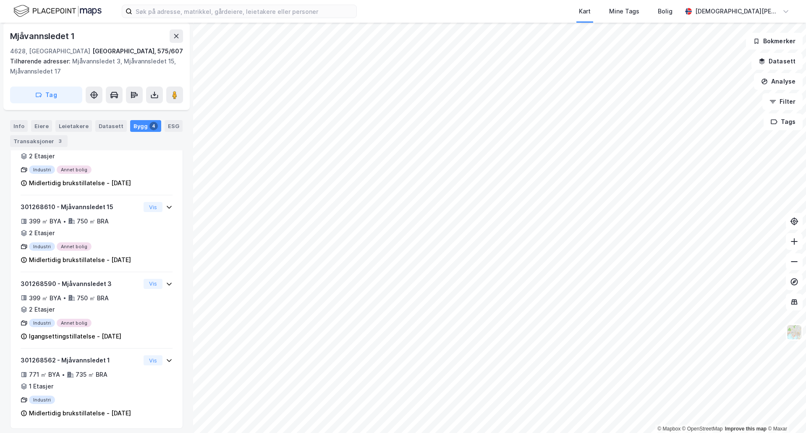
scroll to position [290, 0]
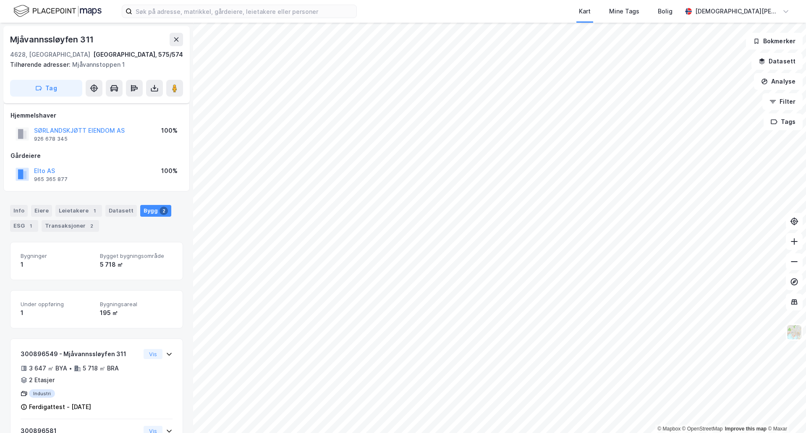
scroll to position [65, 0]
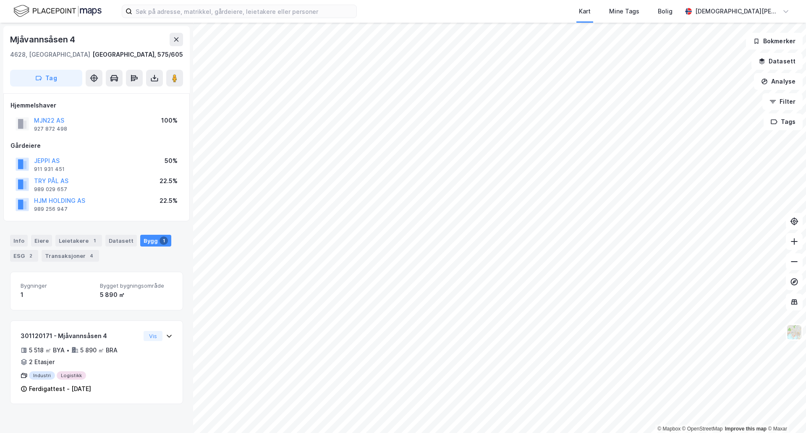
click at [123, 177] on div "TRY PÅL AS 989 029 657 22.5%" at bounding box center [96, 184] width 172 height 20
click at [55, 258] on div "Transaksjoner 4" at bounding box center [71, 256] width 58 height 12
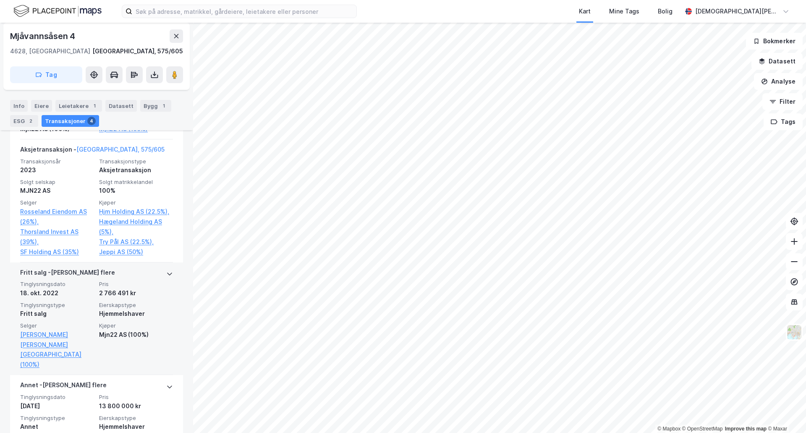
scroll to position [397, 0]
